Goal: Task Accomplishment & Management: Manage account settings

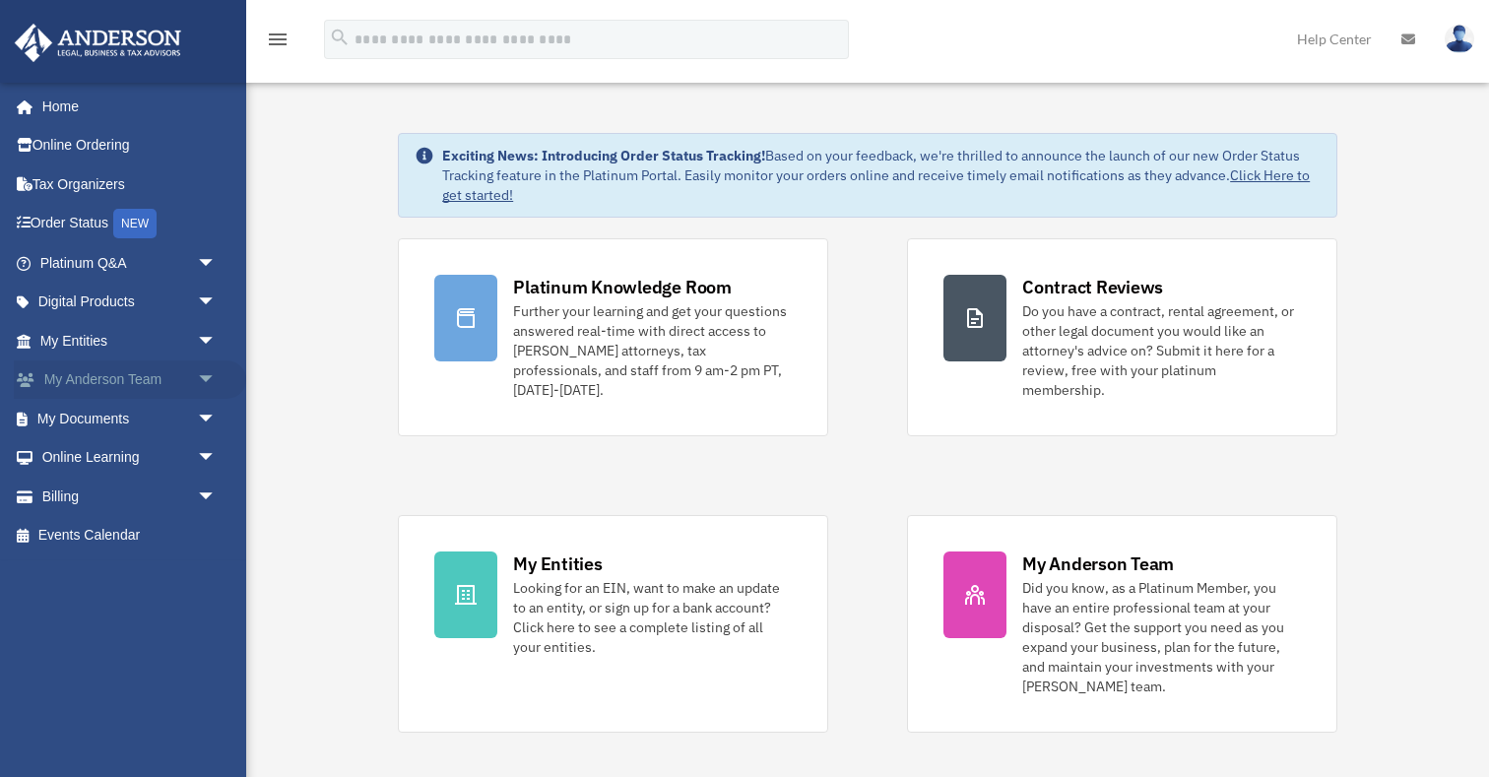
click at [164, 376] on link "My Anderson Team arrow_drop_down" at bounding box center [130, 379] width 232 height 39
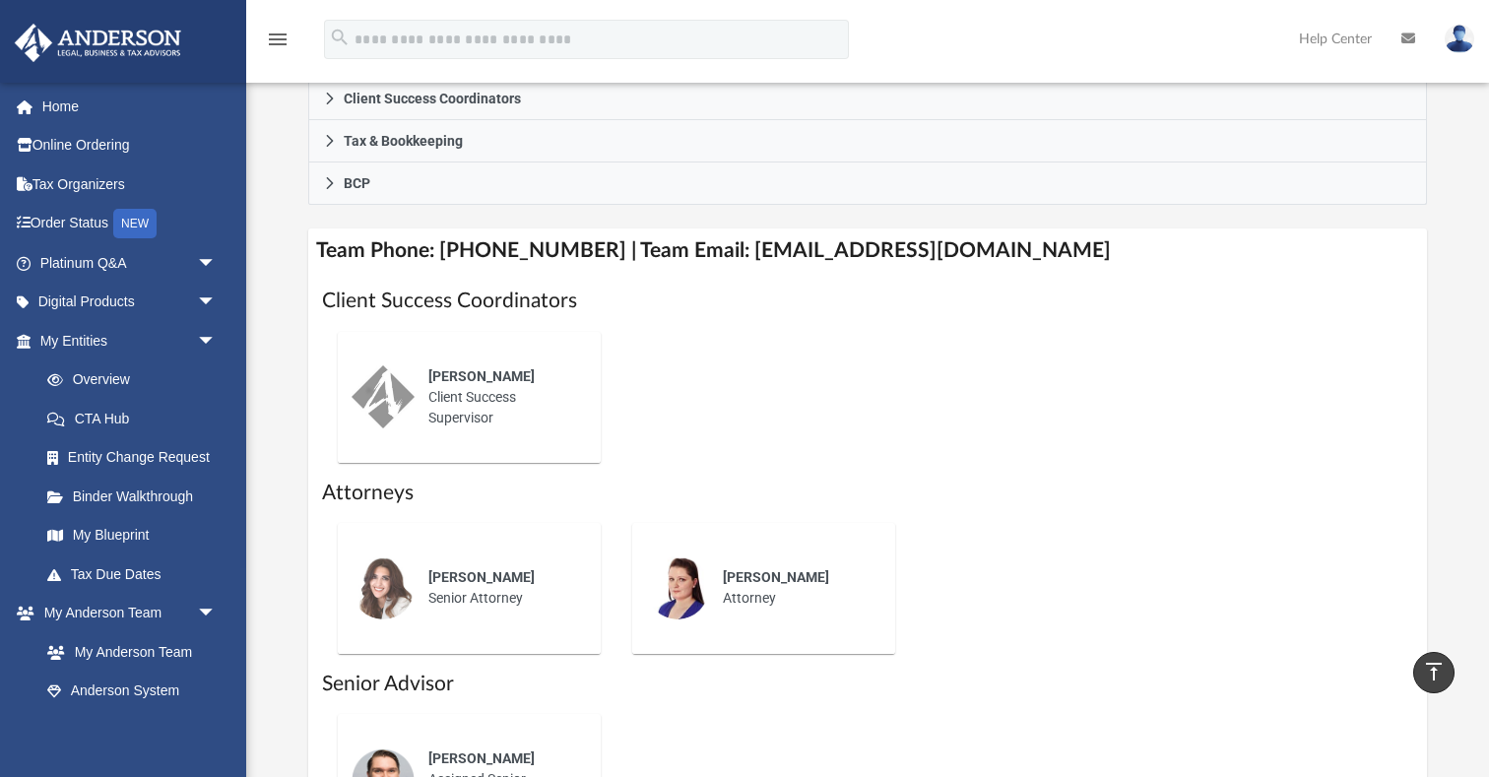
scroll to position [626, 0]
click at [716, 251] on h4 "Team Phone: [PHONE_NUMBER] | Team Email: [EMAIL_ADDRESS][DOMAIN_NAME]" at bounding box center [867, 252] width 1119 height 44
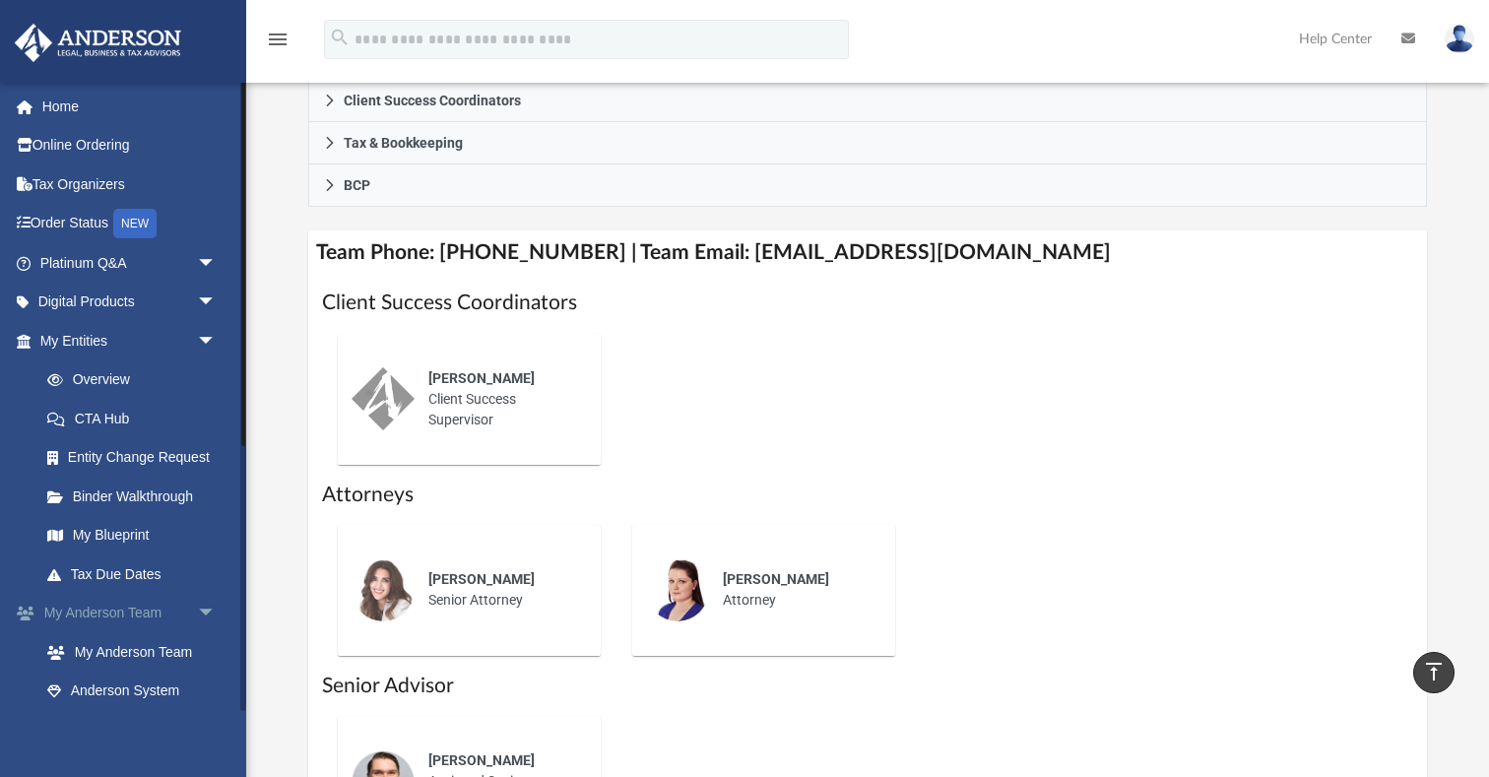
click at [202, 609] on span "arrow_drop_down" at bounding box center [216, 614] width 39 height 40
click at [205, 338] on span "arrow_drop_down" at bounding box center [216, 341] width 39 height 40
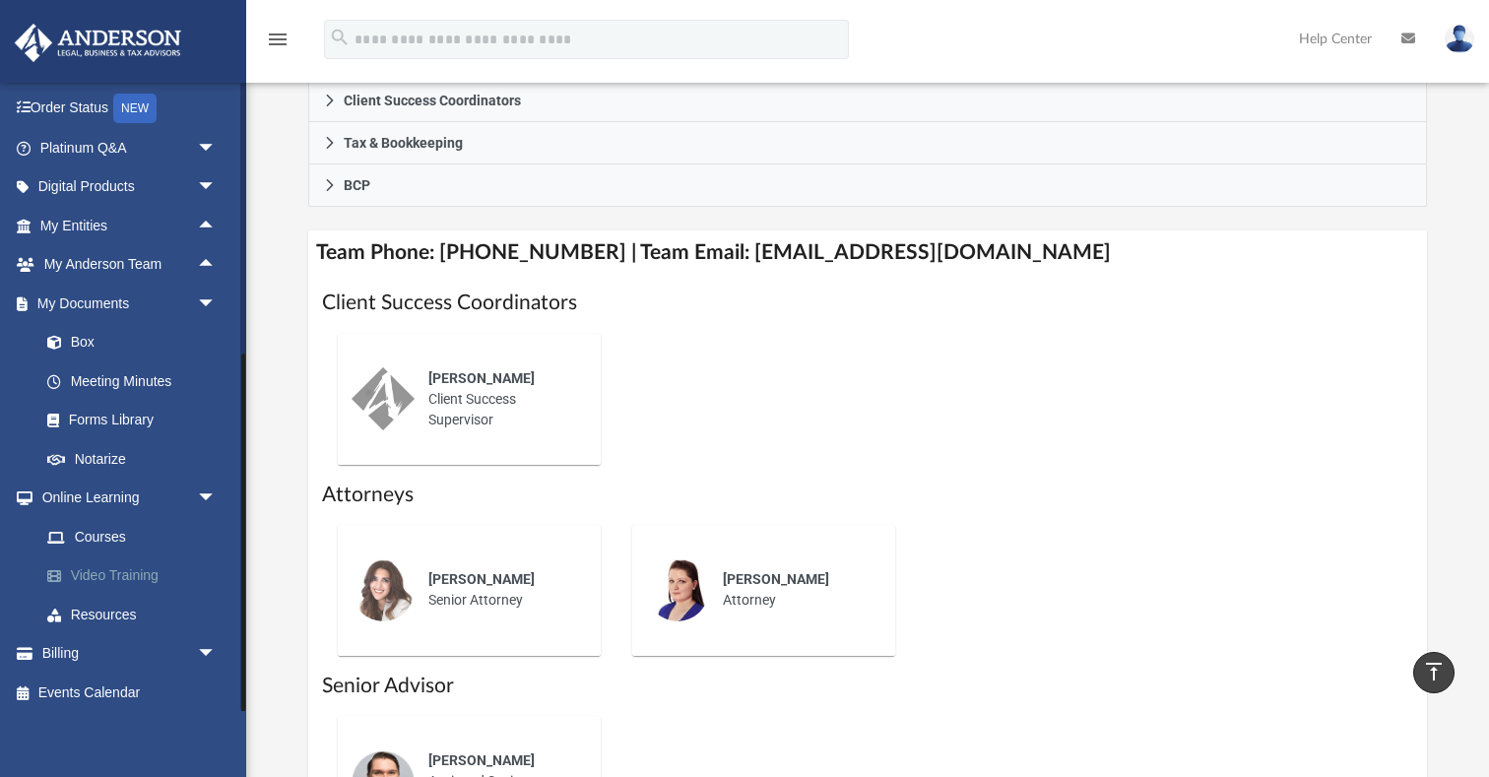
scroll to position [111, 0]
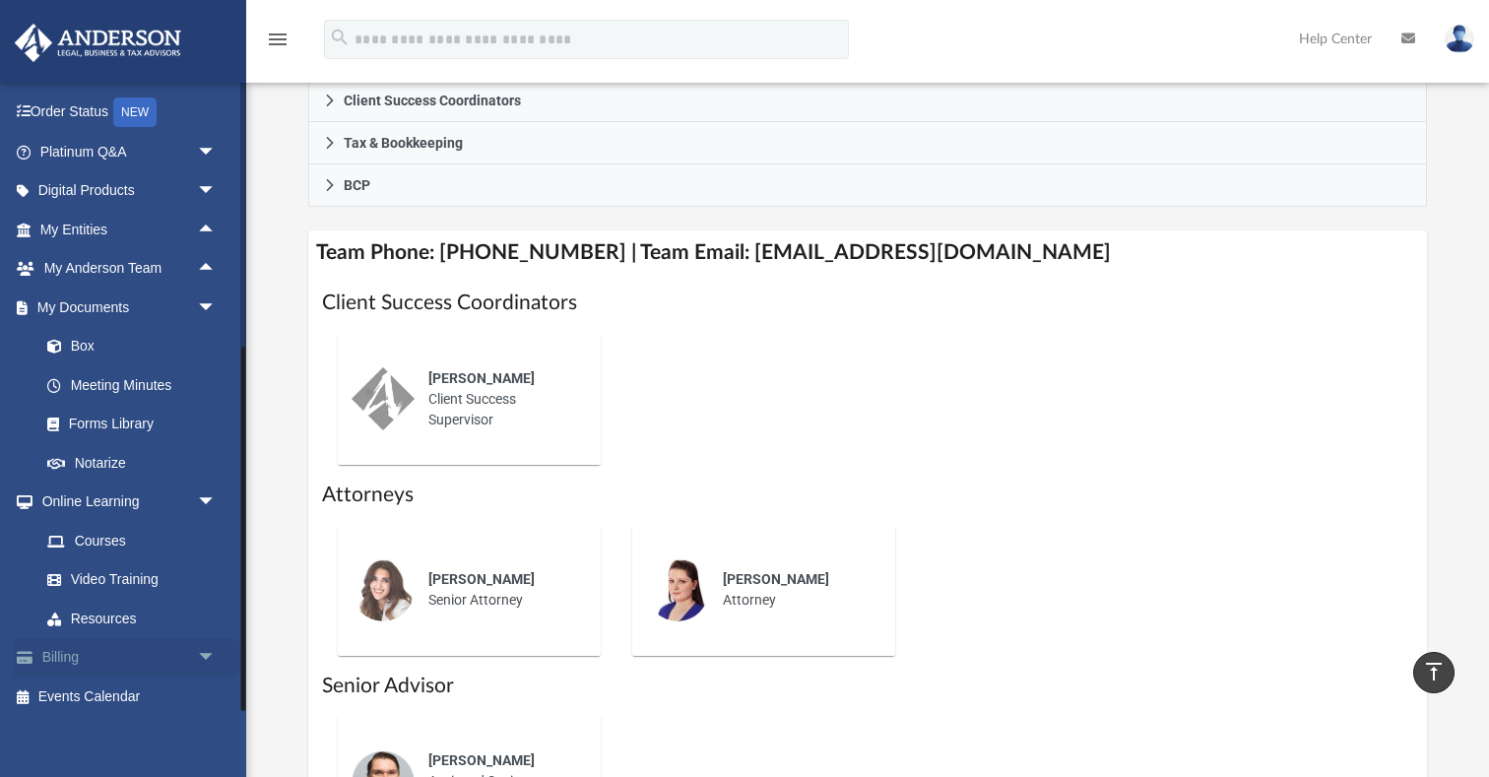
click at [66, 650] on link "Billing arrow_drop_down" at bounding box center [130, 657] width 232 height 39
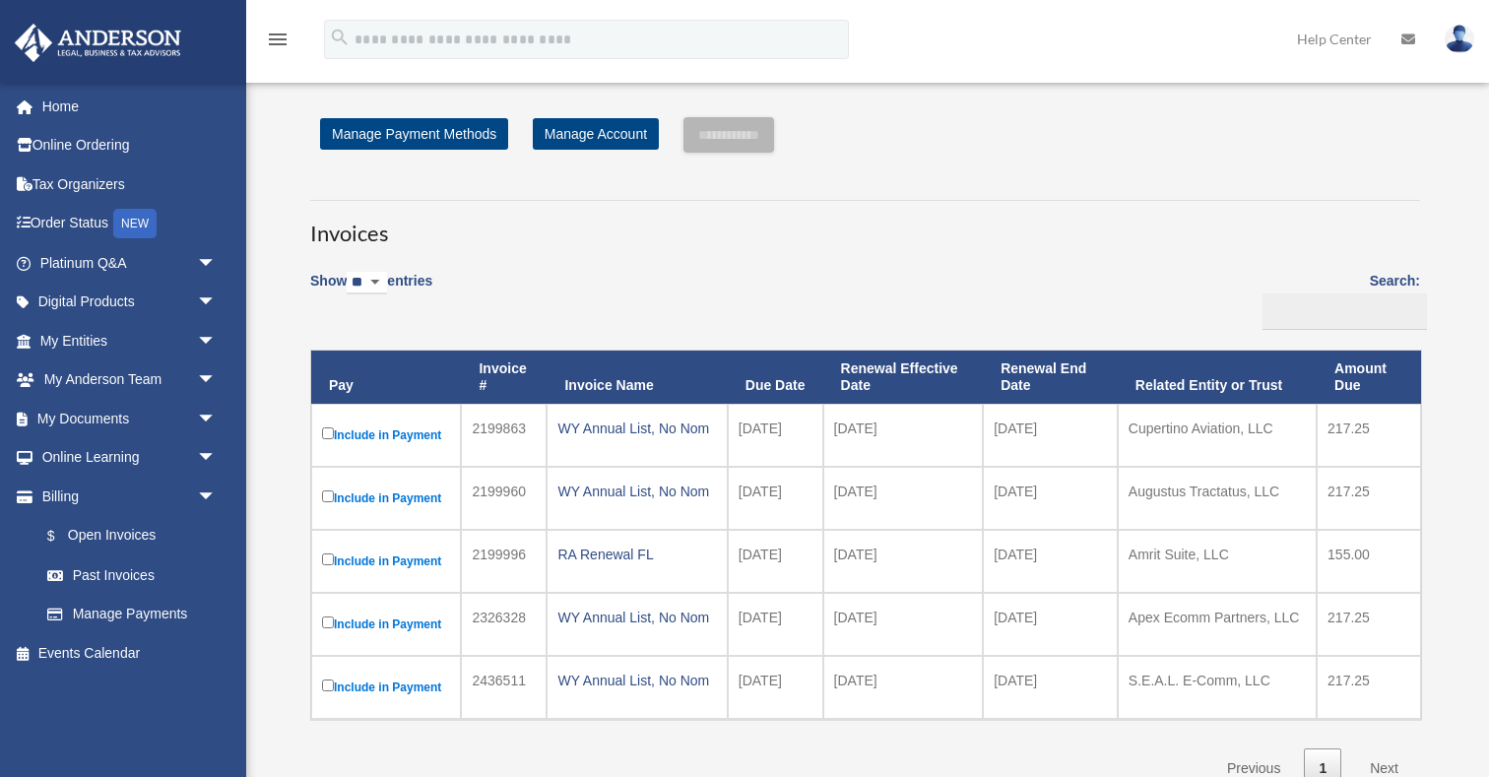
click at [1102, 211] on h3 "Invoices" at bounding box center [865, 224] width 1110 height 49
click at [1462, 37] on img at bounding box center [1459, 39] width 30 height 29
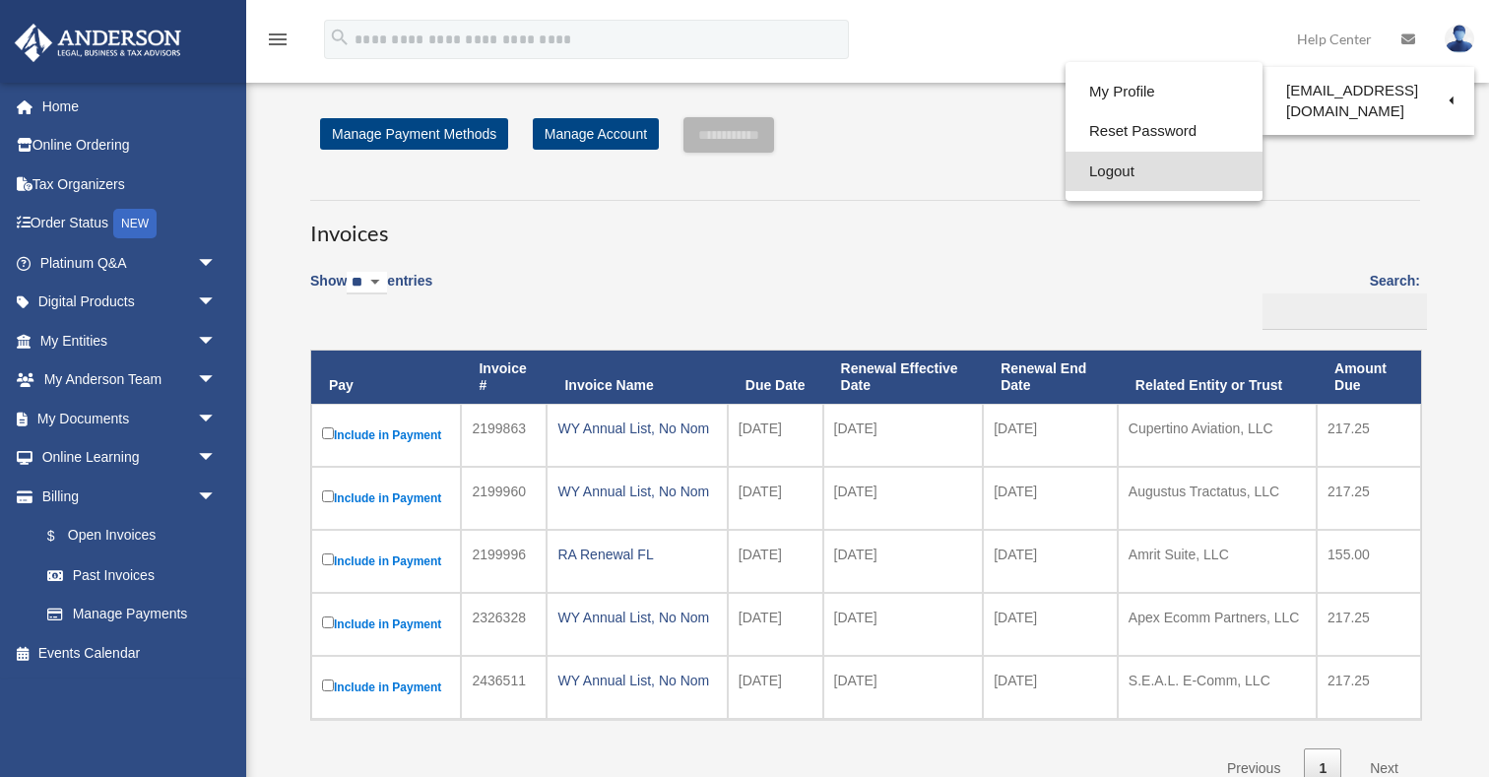
click at [1119, 164] on link "Logout" at bounding box center [1163, 172] width 197 height 40
